Goal: Information Seeking & Learning: Learn about a topic

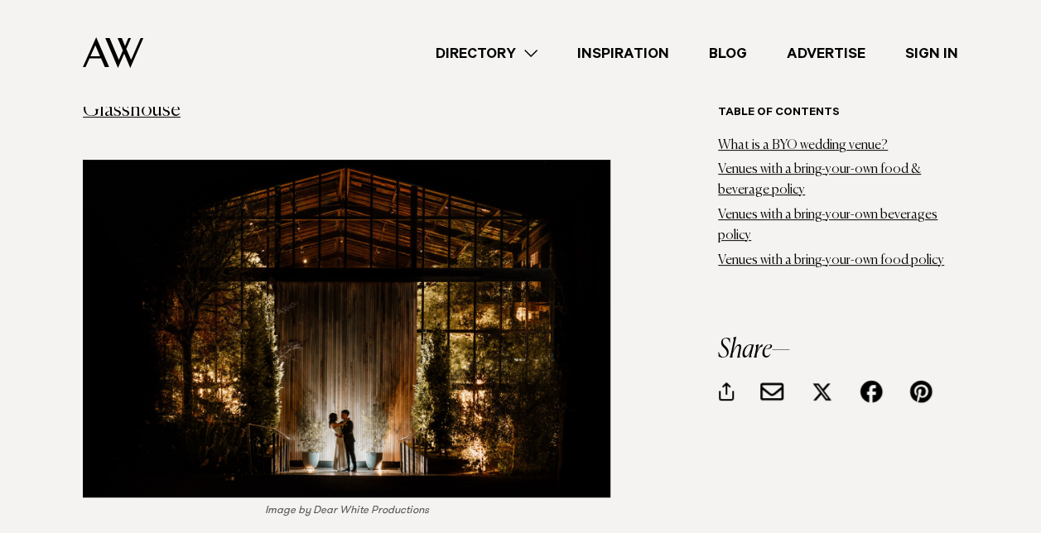
scroll to position [6460, 0]
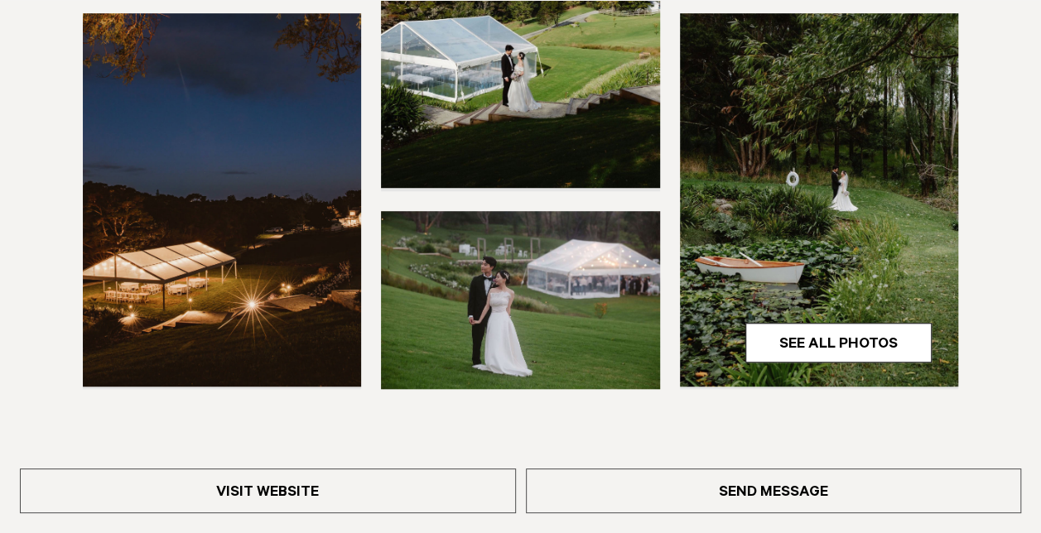
scroll to position [828, 0]
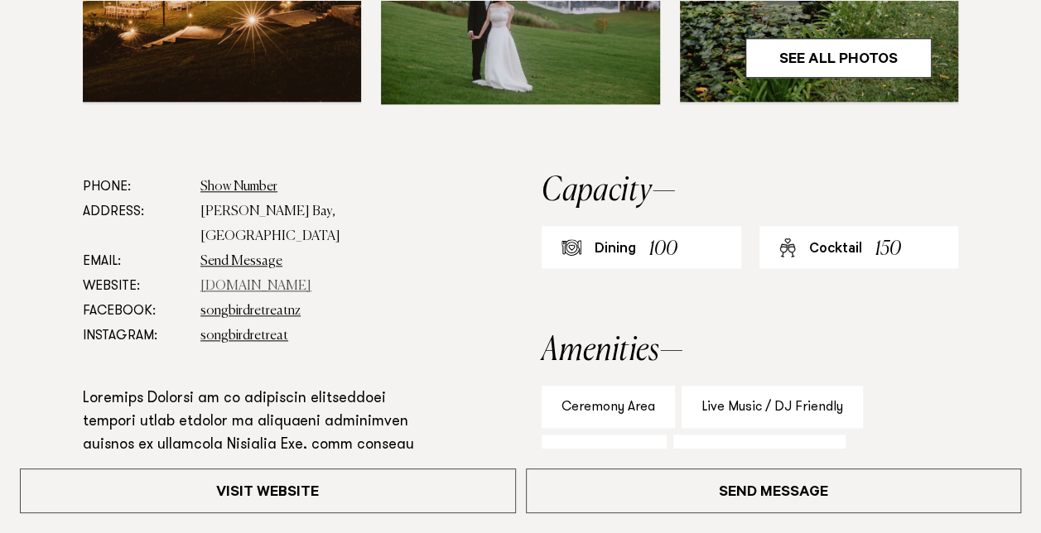
click at [306, 280] on link "[DOMAIN_NAME]" at bounding box center [255, 286] width 111 height 13
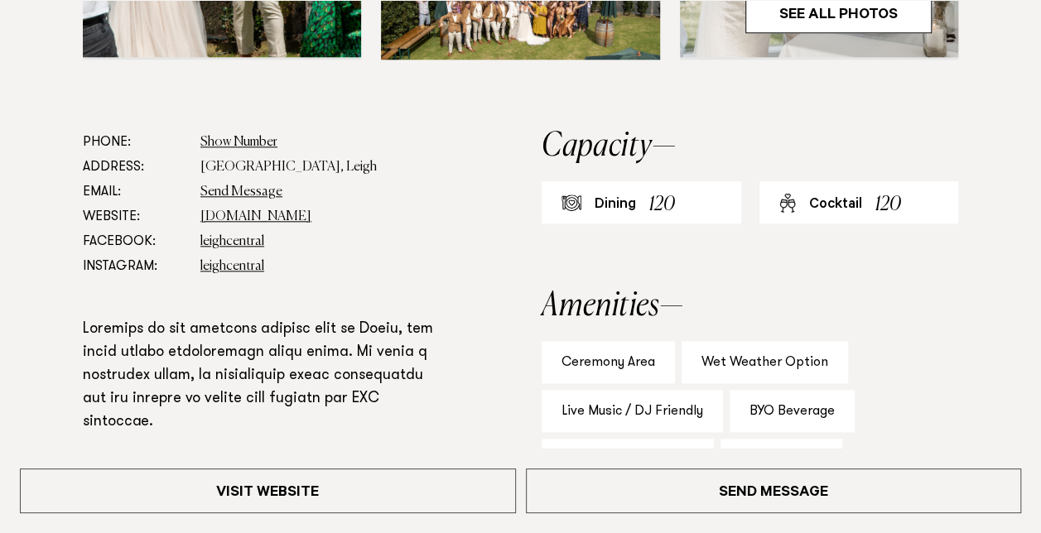
scroll to position [828, 0]
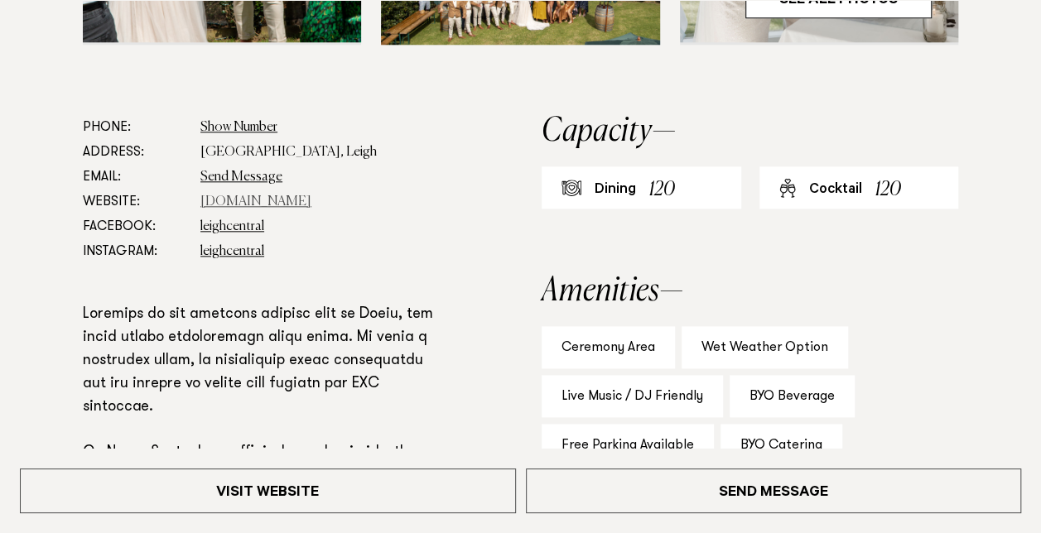
click at [282, 202] on link "leighcentral.co.nz" at bounding box center [255, 201] width 111 height 13
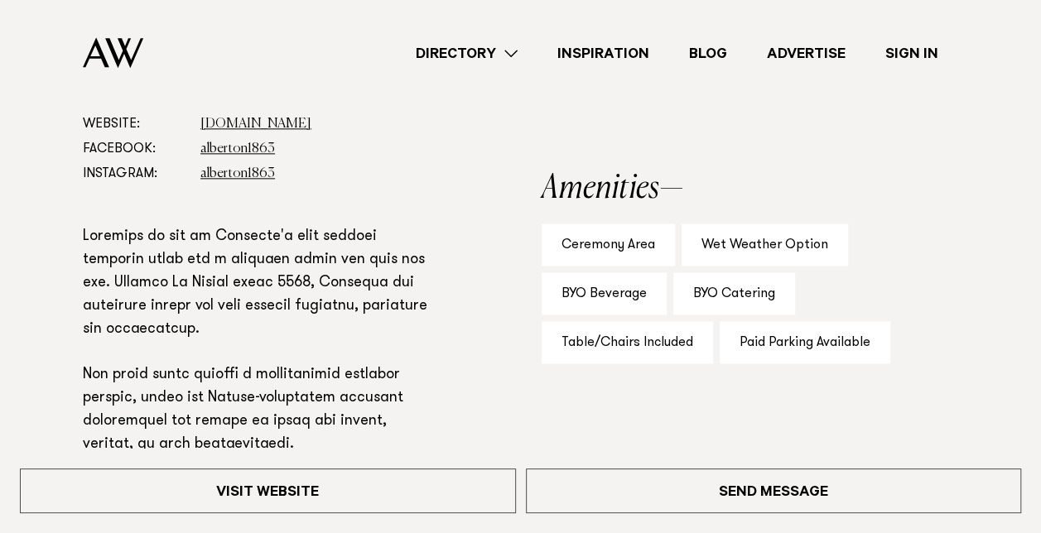
scroll to position [828, 0]
